Goal: Book appointment/travel/reservation

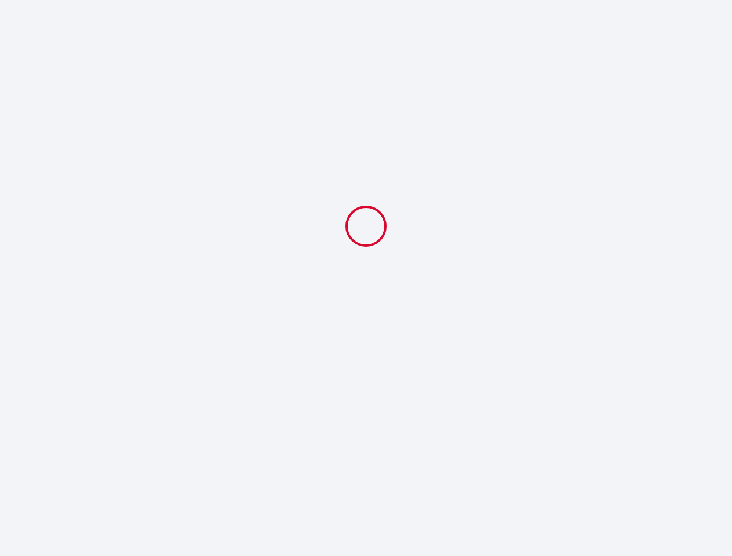
select select
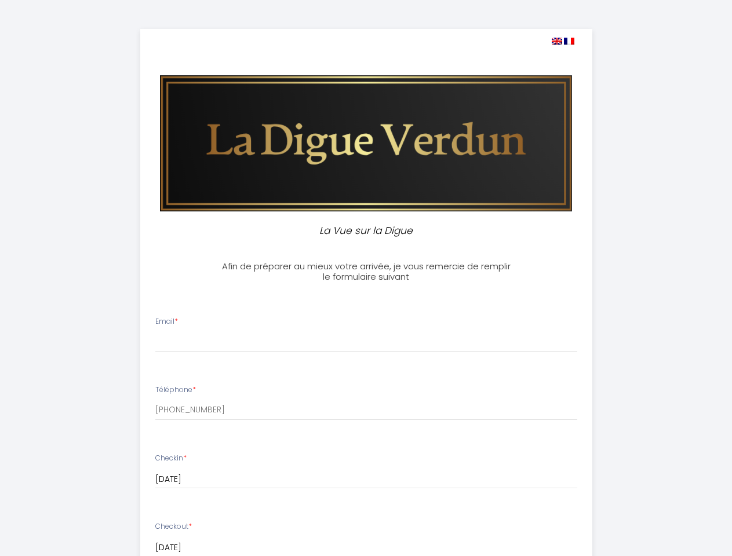
click at [556, 41] on img at bounding box center [557, 41] width 10 height 7
select select
click at [569, 41] on img at bounding box center [569, 41] width 10 height 7
select select
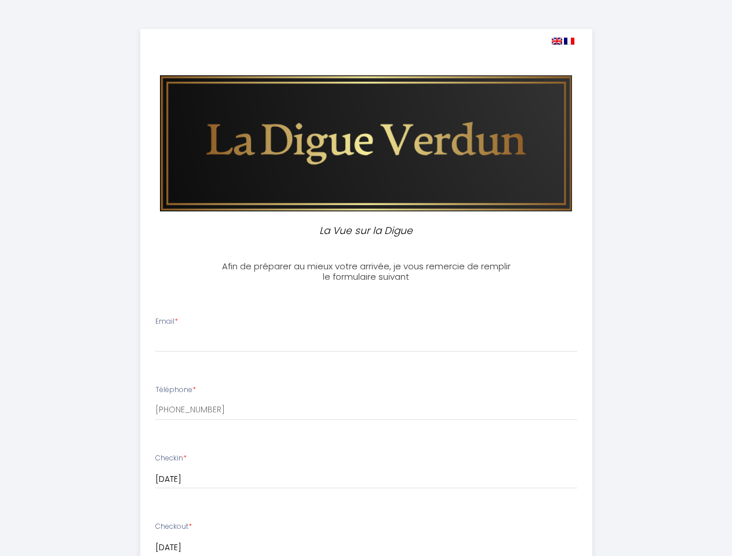
select select
click at [366, 480] on input "[DATE]" at bounding box center [366, 479] width 422 height 15
click at [366, 548] on input "[DATE]" at bounding box center [366, 548] width 422 height 15
